Goal: Transaction & Acquisition: Register for event/course

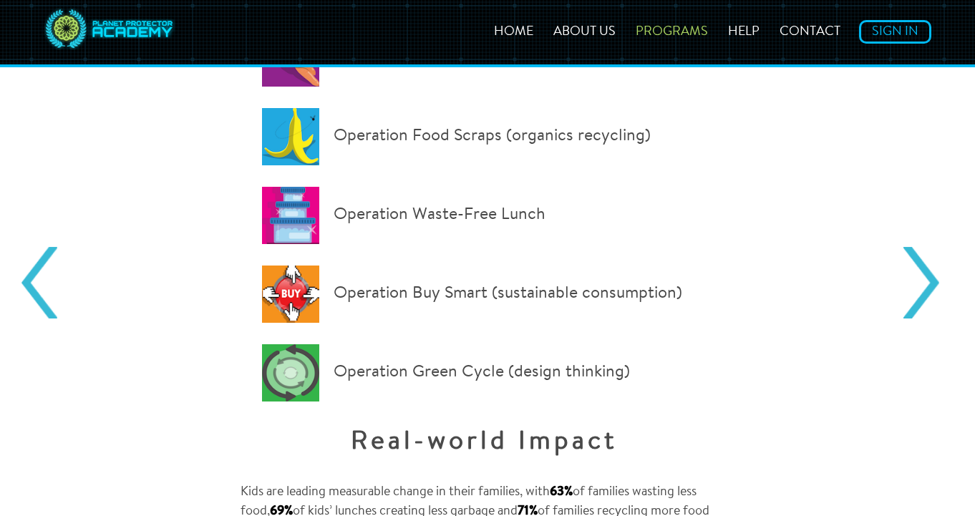
click at [922, 279] on link "Next" at bounding box center [921, 283] width 36 height 72
click at [459, 283] on p "Operation Buy Smart (sustainable consumption)" at bounding box center [484, 293] width 444 height 57
click at [459, 291] on p "Operation Buy Smart (sustainable consumption)" at bounding box center [484, 293] width 444 height 57
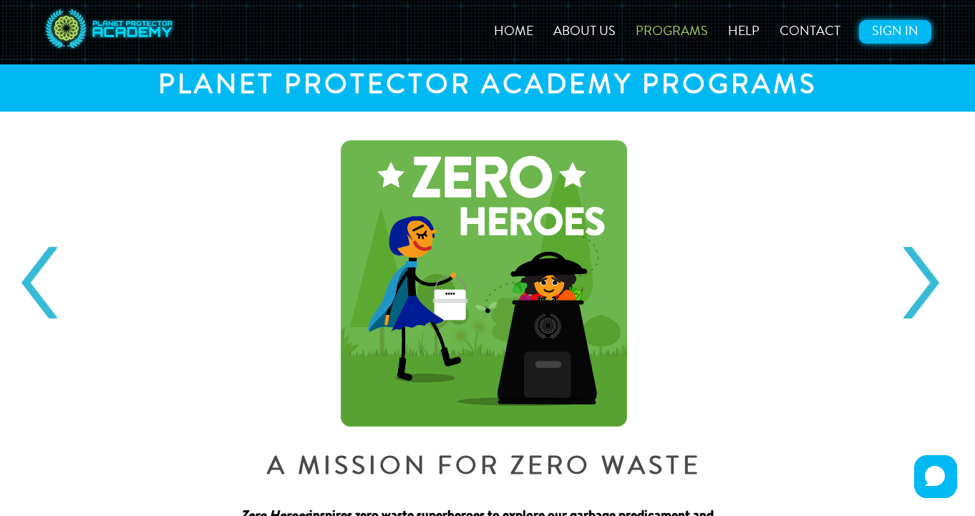
click at [897, 34] on link "Sign In" at bounding box center [895, 32] width 72 height 24
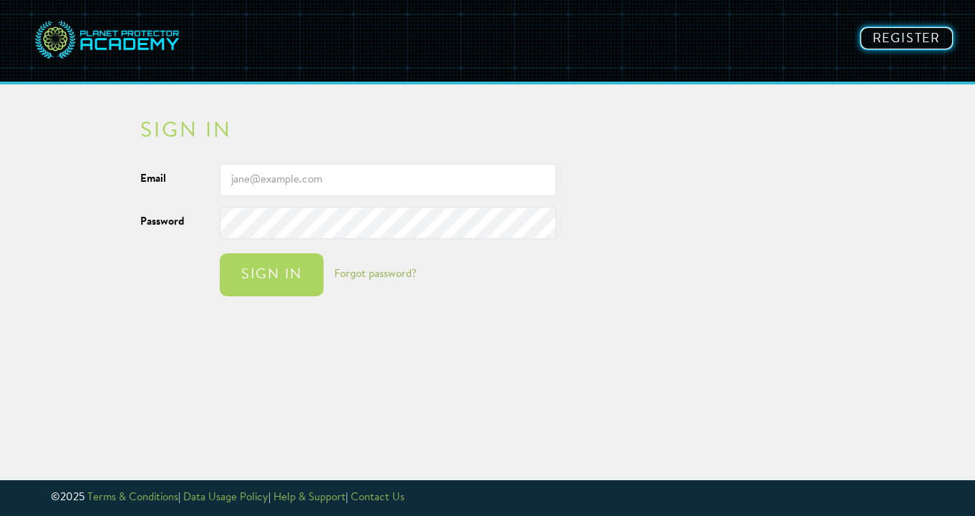
click at [937, 35] on link "Register" at bounding box center [906, 38] width 94 height 24
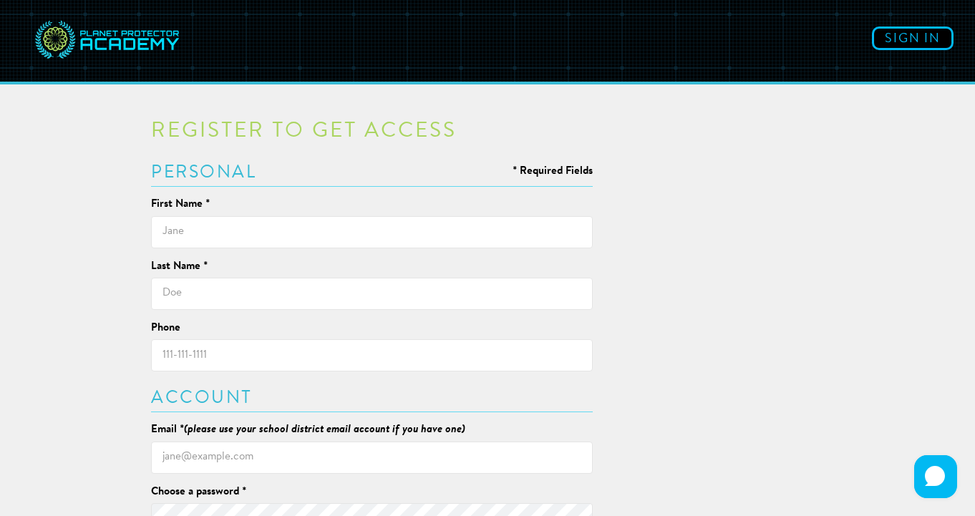
click at [302, 229] on input "text" at bounding box center [371, 232] width 441 height 32
type input "[PERSON_NAME]"
click at [295, 291] on input "text" at bounding box center [371, 294] width 441 height 32
type input "Mamontova"
click at [250, 353] on input "Phone" at bounding box center [371, 355] width 441 height 32
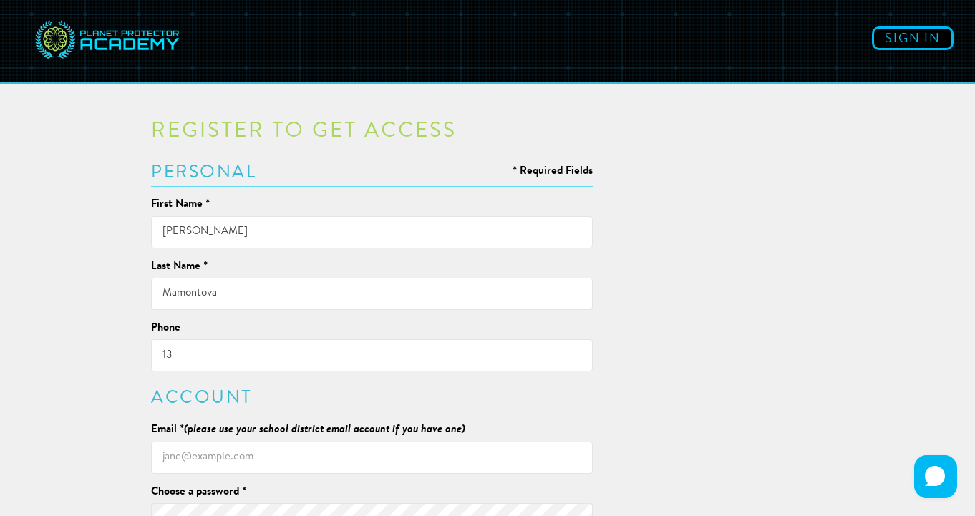
type input "1"
click at [204, 459] on input "Email * (please use your school district email account if you have one)" at bounding box center [371, 457] width 441 height 32
type input "[PERSON_NAME][EMAIL_ADDRESS][DOMAIN_NAME]"
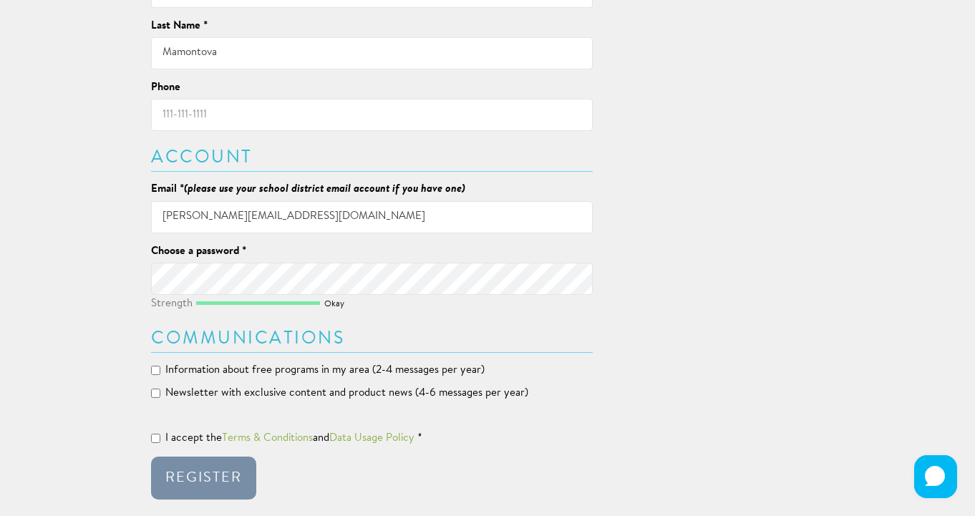
scroll to position [285, 0]
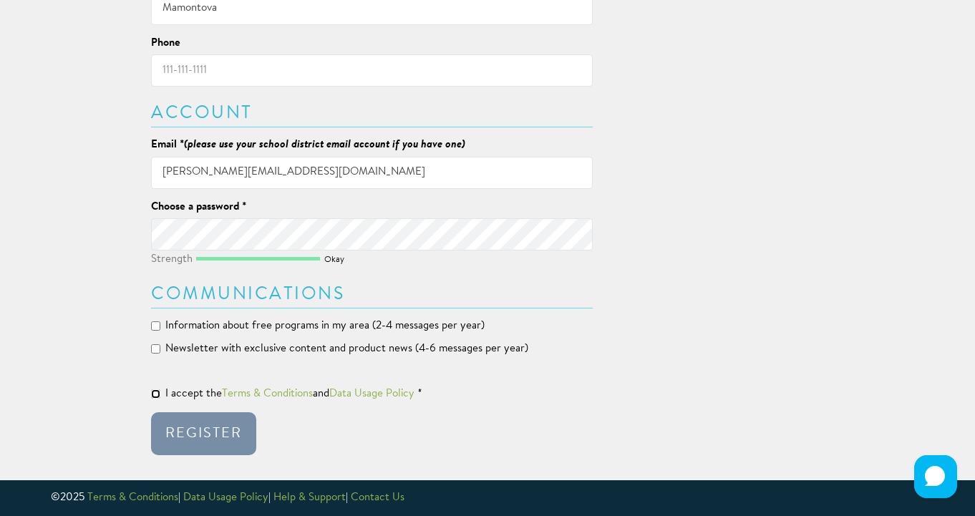
click at [155, 397] on input "I accept the Terms & Conditions and Data Usage Policy *" at bounding box center [155, 393] width 9 height 9
checkbox input "true"
click at [182, 425] on button "Register" at bounding box center [203, 433] width 105 height 43
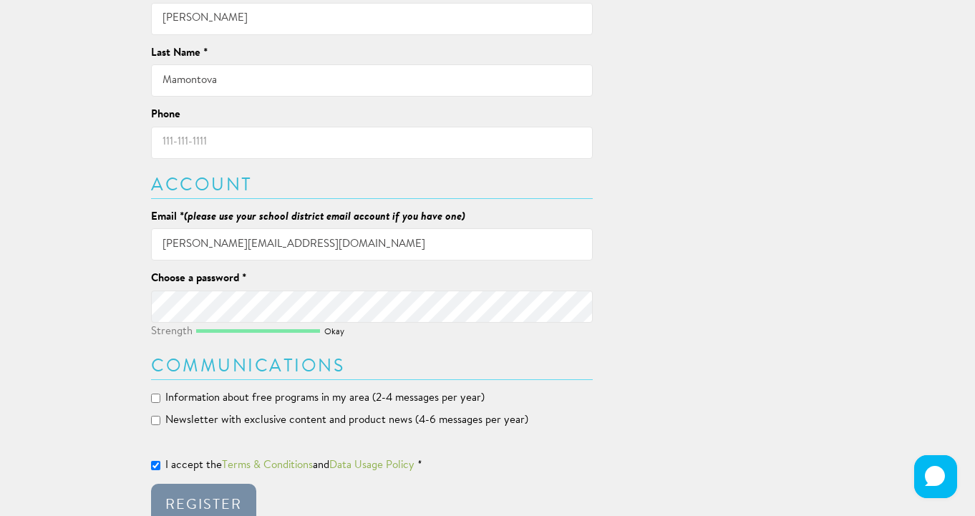
scroll to position [371, 0]
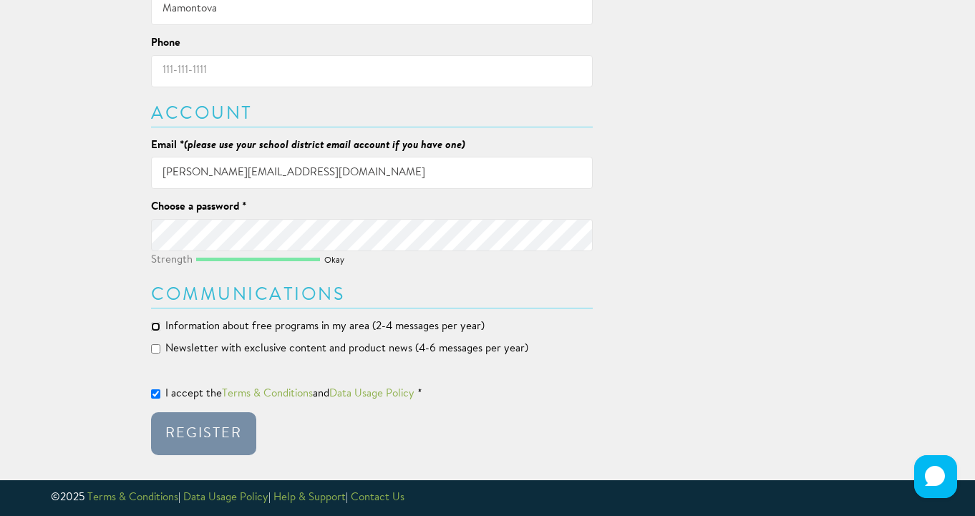
click at [155, 323] on input "Information about free programs in my area (2-4 messages per year)" at bounding box center [155, 326] width 9 height 9
checkbox input "false"
click at [356, 164] on input "[PERSON_NAME][EMAIL_ADDRESS][DOMAIN_NAME]" at bounding box center [371, 173] width 441 height 32
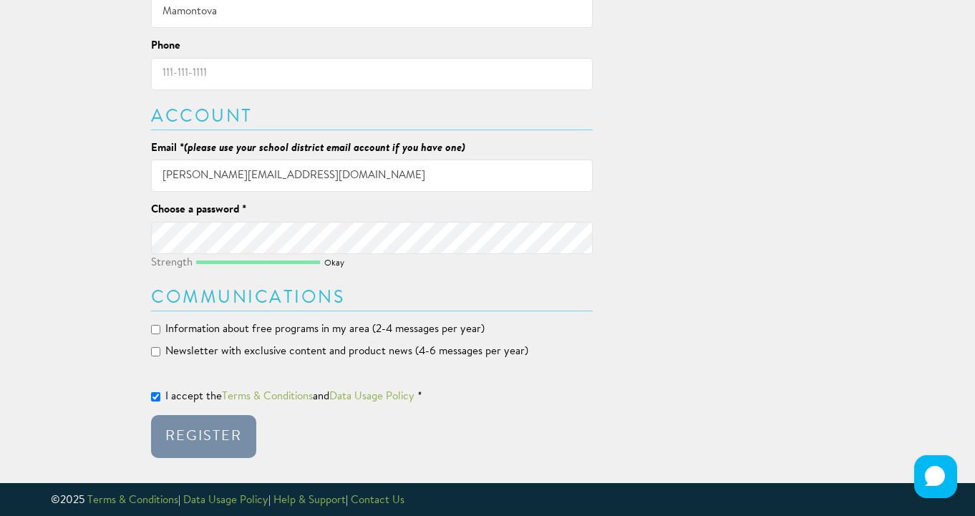
scroll to position [0, 0]
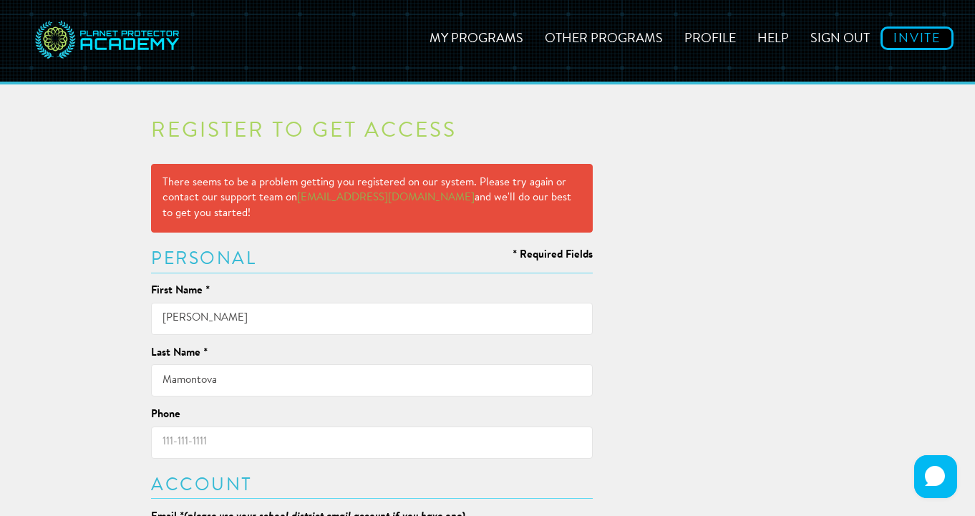
click at [613, 270] on div "Register to get access There seems to be a problem getting you registered on ou…" at bounding box center [487, 464] width 837 height 731
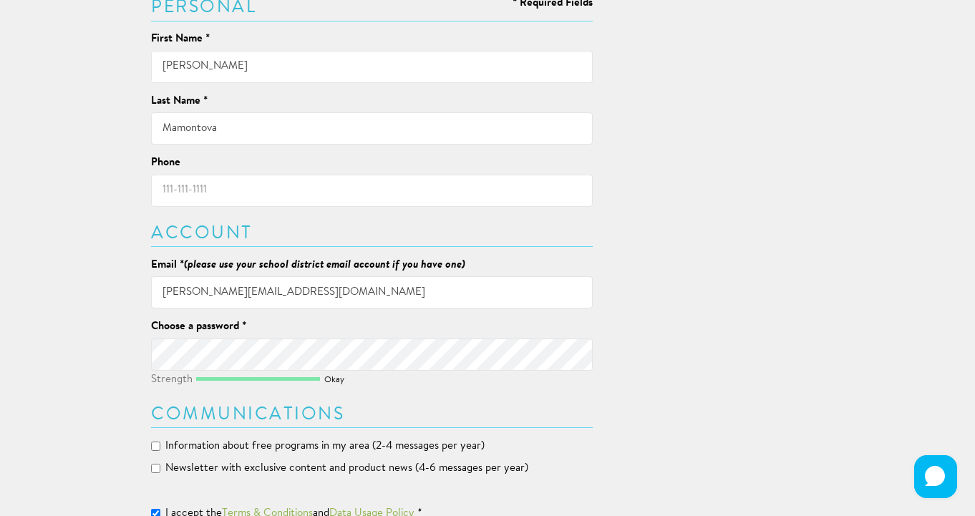
scroll to position [371, 0]
